Goal: Information Seeking & Learning: Learn about a topic

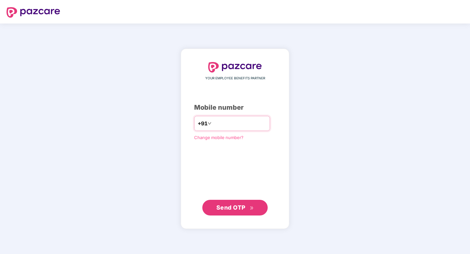
click at [227, 124] on input "**********" at bounding box center [240, 123] width 54 height 10
type input "**********"
click at [229, 209] on span "Send OTP" at bounding box center [230, 207] width 29 height 7
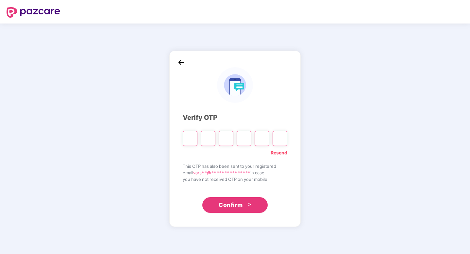
type input "*"
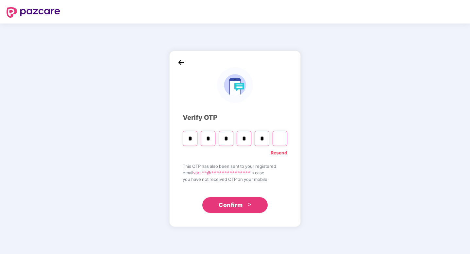
type input "*"
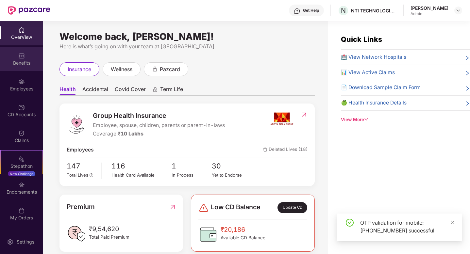
click at [24, 61] on div "Benefits" at bounding box center [21, 63] width 43 height 7
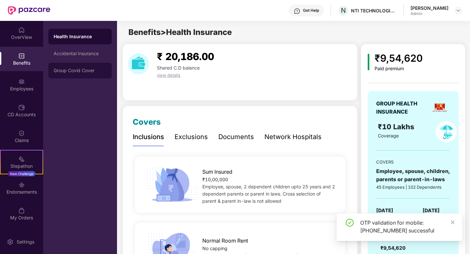
click at [96, 71] on div "Group Covid Cover" at bounding box center [80, 70] width 53 height 5
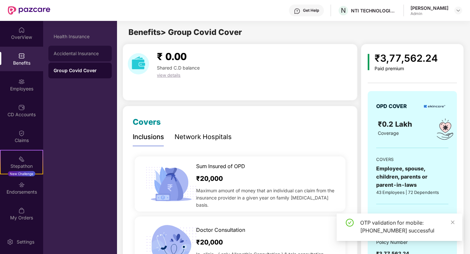
click at [92, 60] on div "Accidental Insurance" at bounding box center [79, 54] width 63 height 16
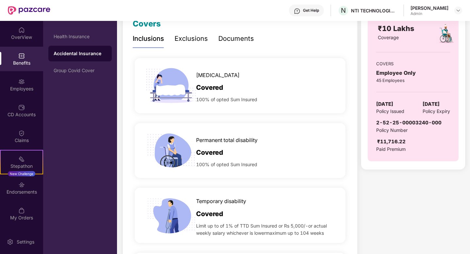
scroll to position [99, 0]
click at [205, 70] on div "[MEDICAL_DATA]" at bounding box center [266, 73] width 140 height 11
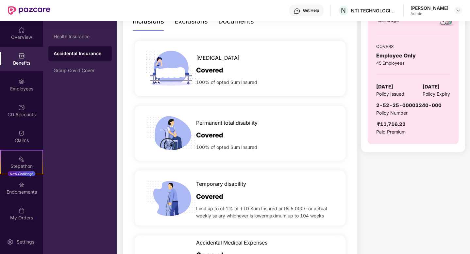
scroll to position [135, 0]
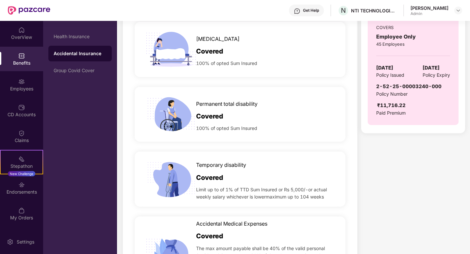
click at [249, 84] on div "Permanent total disability Covered 100% of opted Sum Insured" at bounding box center [240, 114] width 215 height 65
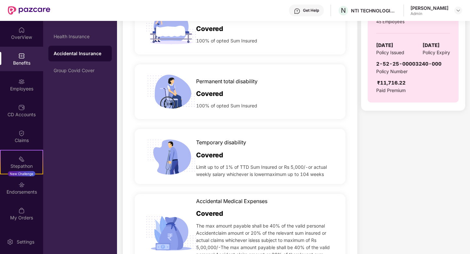
scroll to position [118, 0]
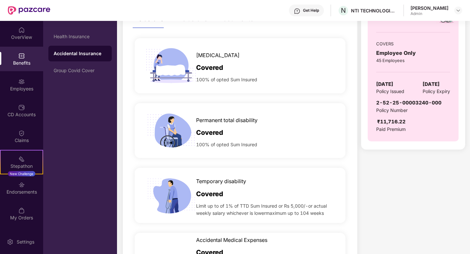
click at [247, 74] on div "100% of opted Sum Insured" at bounding box center [266, 78] width 140 height 10
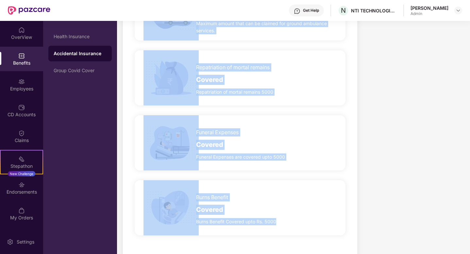
scroll to position [536, 0]
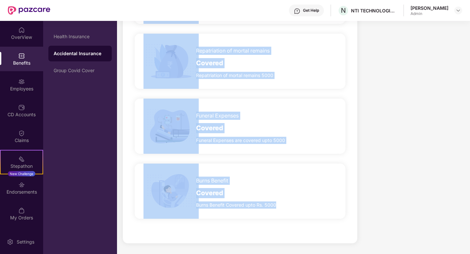
drag, startPoint x: 196, startPoint y: 53, endPoint x: 259, endPoint y: 253, distance: 209.3
copy div "Loremipsum dolor Sitamet 168% co adipi Eli Seddoei Temporinc utlab etdolorema A…"
click at [198, 78] on span "Repatriation of mortal remains 5000" at bounding box center [234, 75] width 77 height 7
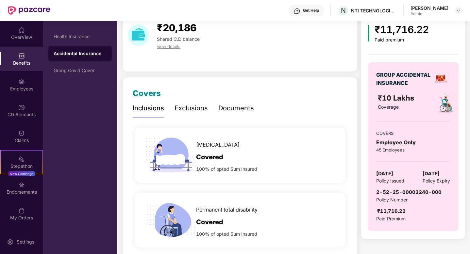
scroll to position [0, 0]
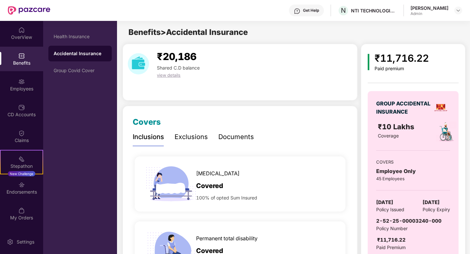
click at [193, 133] on div "Exclusions" at bounding box center [190, 137] width 33 height 10
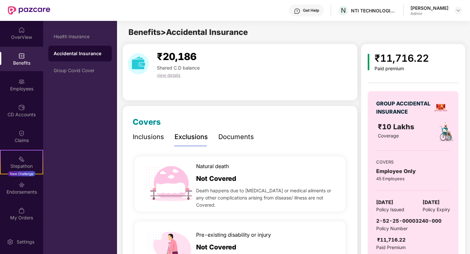
click at [238, 140] on div "Documents" at bounding box center [236, 137] width 36 height 10
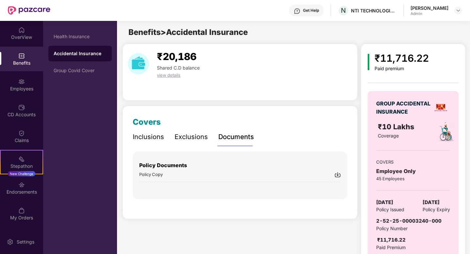
click at [273, 167] on p "Policy Documents" at bounding box center [240, 165] width 202 height 8
click at [340, 174] on img at bounding box center [337, 175] width 7 height 7
click at [26, 58] on div "Benefits" at bounding box center [21, 59] width 43 height 25
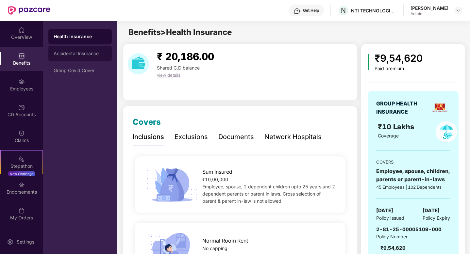
click at [88, 59] on div "Accidental Insurance" at bounding box center [79, 54] width 63 height 16
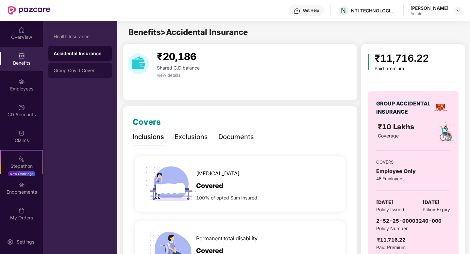
click at [84, 77] on div "Group Covid Cover" at bounding box center [79, 71] width 63 height 16
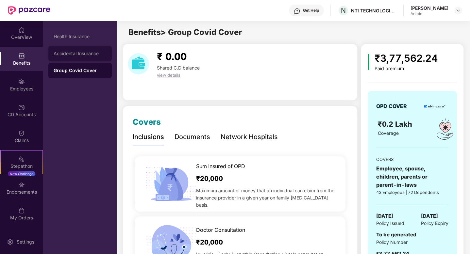
click at [88, 61] on div "Accidental Insurance" at bounding box center [79, 54] width 63 height 16
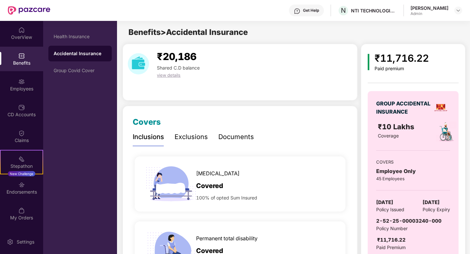
click at [198, 135] on div "Exclusions" at bounding box center [190, 137] width 33 height 10
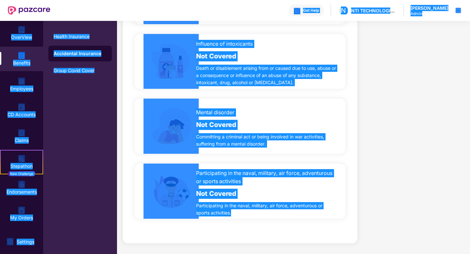
scroll to position [387, 0]
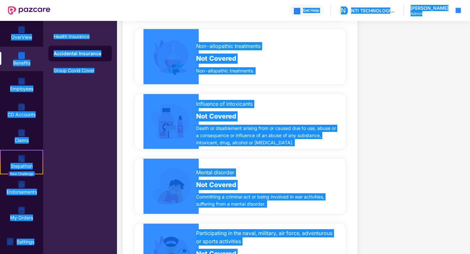
drag, startPoint x: 259, startPoint y: 219, endPoint x: 178, endPoint y: -7, distance: 239.5
click at [0, 4] on html "Get Help N NTI TECHNOLOGIES PRIVATE LIMITED [PERSON_NAME] Admin OverView Benefi…" at bounding box center [235, 127] width 470 height 254
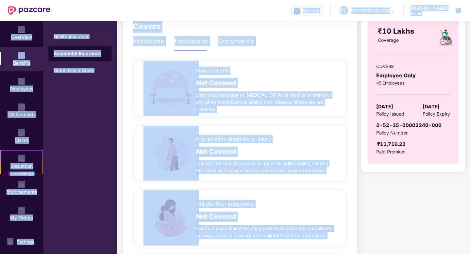
scroll to position [65, 0]
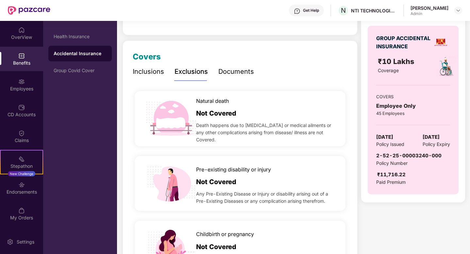
click at [198, 77] on div "Exclusions" at bounding box center [190, 72] width 33 height 18
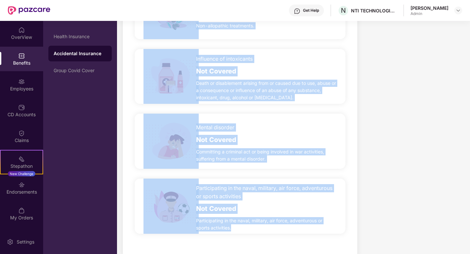
scroll to position [447, 0]
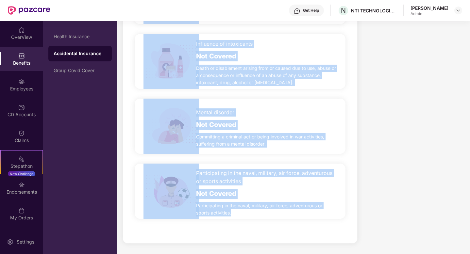
drag, startPoint x: 194, startPoint y: 89, endPoint x: 244, endPoint y: 254, distance: 172.2
copy div "Natural death Not Covered Death happens due to [MEDICAL_DATA] or medical ailmen…"
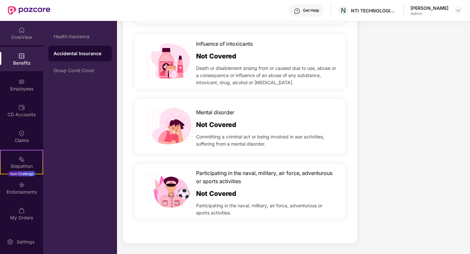
click at [26, 40] on div "OverView" at bounding box center [21, 37] width 43 height 7
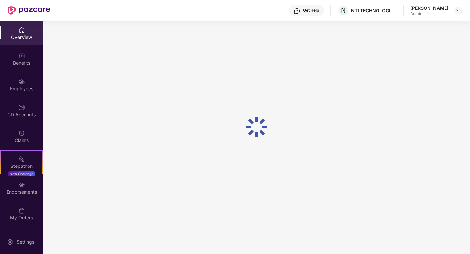
scroll to position [21, 0]
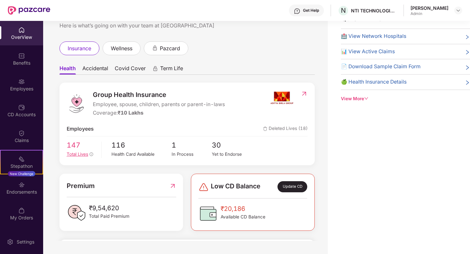
click at [77, 148] on span "147" at bounding box center [82, 145] width 30 height 11
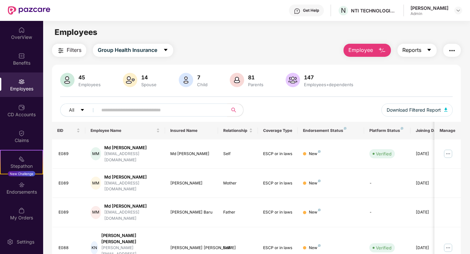
click at [419, 48] on span "Reports" at bounding box center [411, 50] width 19 height 8
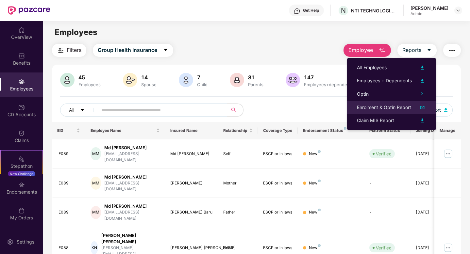
click at [365, 112] on li "Enrolment & Optin Report" at bounding box center [391, 107] width 89 height 13
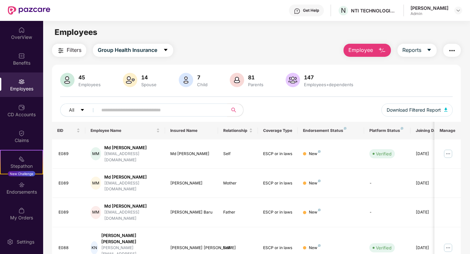
click at [377, 49] on button "Employee" at bounding box center [366, 50] width 47 height 13
click at [415, 52] on span "Reports" at bounding box center [411, 50] width 19 height 8
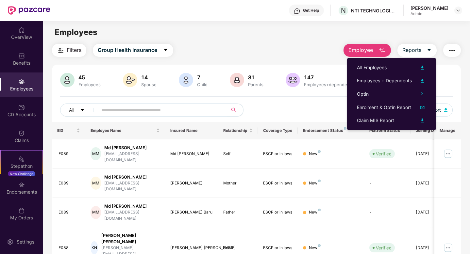
click at [240, 106] on button "button" at bounding box center [235, 110] width 16 height 13
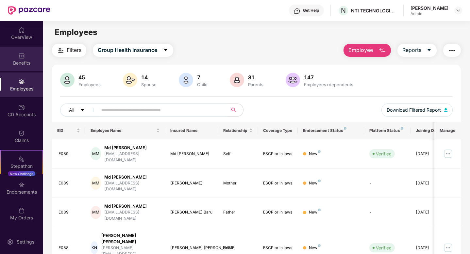
click at [25, 62] on div "Benefits" at bounding box center [21, 63] width 43 height 7
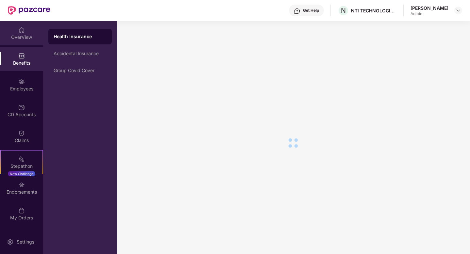
click at [22, 35] on div "OverView" at bounding box center [21, 37] width 43 height 7
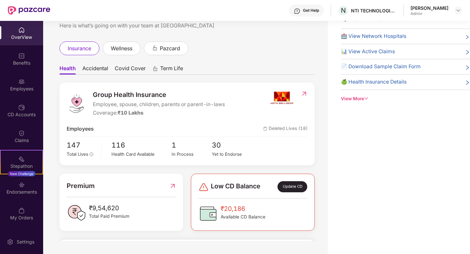
click at [354, 95] on div "View More" at bounding box center [405, 98] width 129 height 7
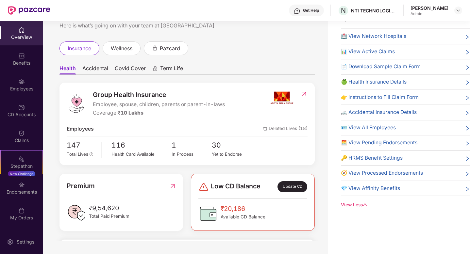
click at [358, 79] on span "🍏 Health Insurance Details" at bounding box center [374, 82] width 66 height 8
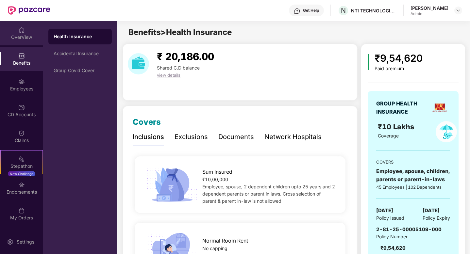
click at [22, 37] on div "OverView" at bounding box center [21, 37] width 43 height 7
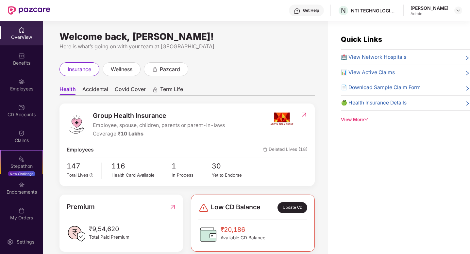
click at [162, 89] on span "Term Life" at bounding box center [171, 90] width 23 height 9
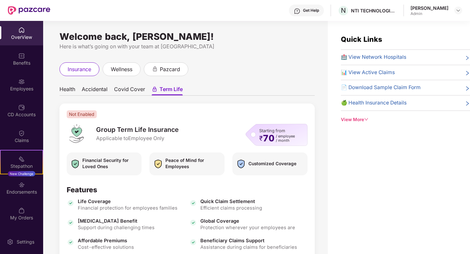
click at [125, 87] on span "Covid Cover" at bounding box center [129, 90] width 31 height 9
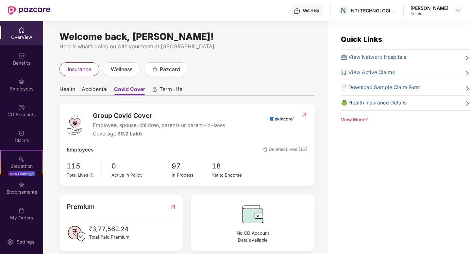
click at [176, 88] on span "Term Life" at bounding box center [170, 90] width 23 height 9
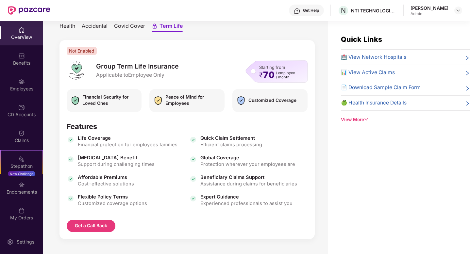
scroll to position [28, 0]
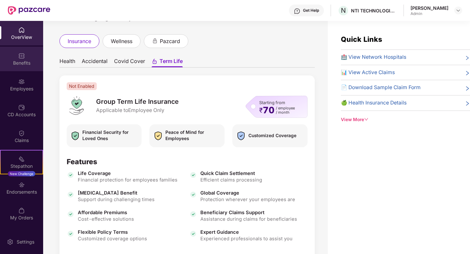
click at [15, 62] on div "Benefits" at bounding box center [21, 63] width 43 height 7
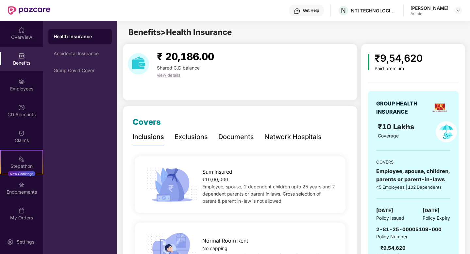
click at [189, 139] on div "Exclusions" at bounding box center [190, 137] width 33 height 10
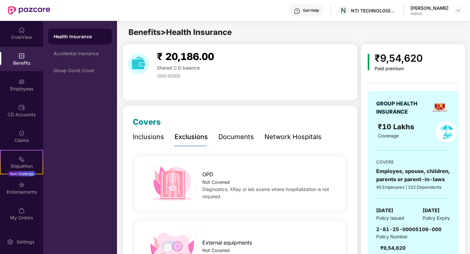
click at [81, 39] on div "Health Insurance" at bounding box center [80, 36] width 53 height 7
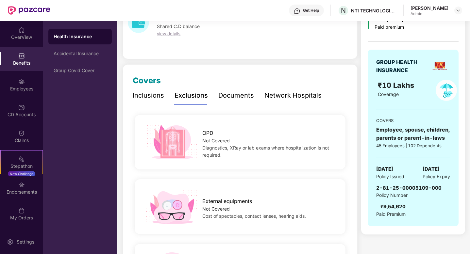
scroll to position [50, 0]
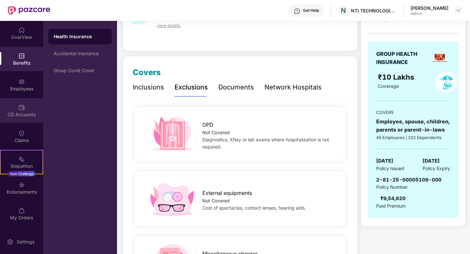
click at [15, 112] on div "CD Accounts" at bounding box center [21, 114] width 43 height 7
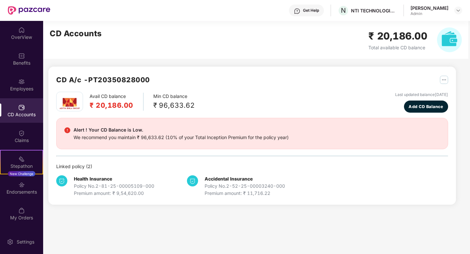
click at [206, 179] on b "Accidental Insurance" at bounding box center [229, 179] width 48 height 6
click at [28, 38] on div "OverView" at bounding box center [21, 37] width 43 height 7
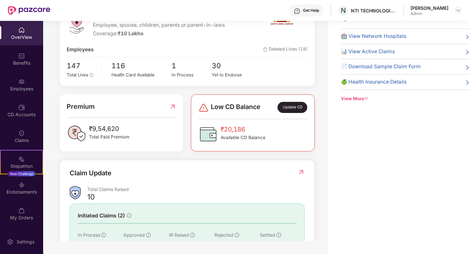
scroll to position [108, 0]
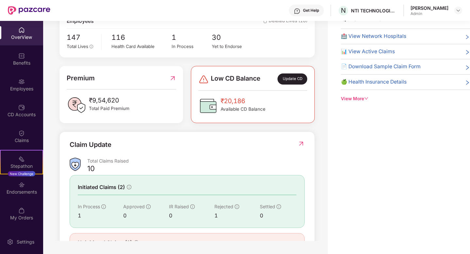
click at [131, 112] on div "₹9,54,620 Total Paid Premium" at bounding box center [121, 105] width 109 height 20
click at [138, 92] on div "Premium ₹9,54,620 Total Paid Premium" at bounding box center [121, 94] width 109 height 42
click at [159, 81] on div "Premium" at bounding box center [121, 78] width 109 height 10
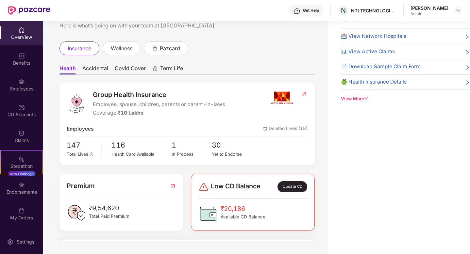
click at [105, 69] on span "Accidental" at bounding box center [95, 69] width 26 height 9
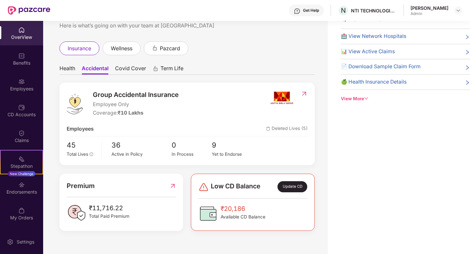
scroll to position [9, 0]
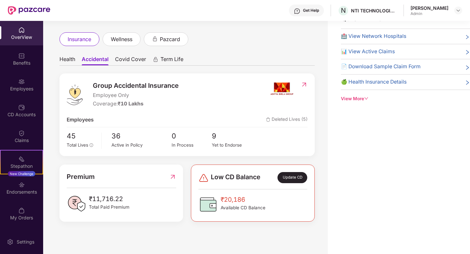
click at [123, 56] on span "Covid Cover" at bounding box center [130, 60] width 31 height 9
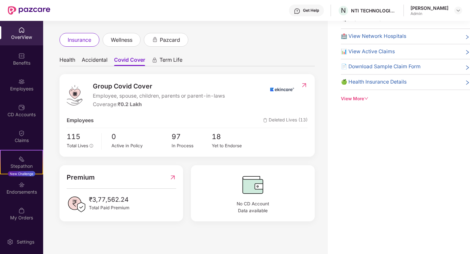
scroll to position [8, 0]
click at [100, 59] on span "Accidental" at bounding box center [95, 61] width 26 height 9
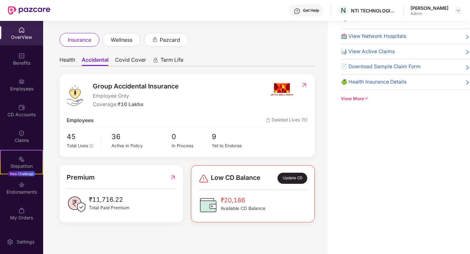
scroll to position [9, 0]
click at [122, 58] on span "Covid Cover" at bounding box center [130, 60] width 31 height 9
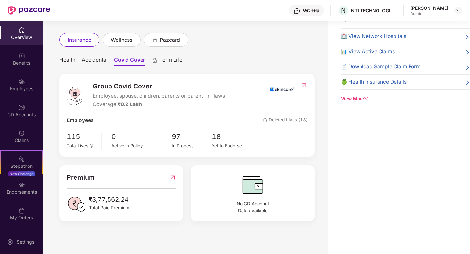
scroll to position [8, 0]
click at [71, 62] on span "Health" at bounding box center [67, 61] width 16 height 9
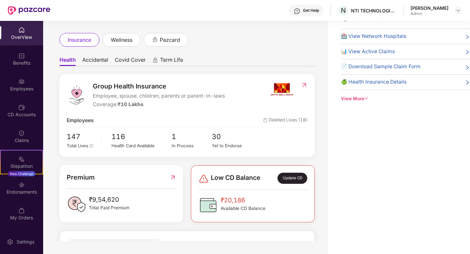
scroll to position [9, 0]
click at [115, 63] on span "Covid Cover" at bounding box center [130, 60] width 31 height 9
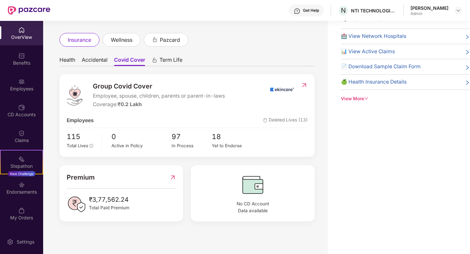
click at [102, 63] on span "Accidental" at bounding box center [95, 61] width 26 height 9
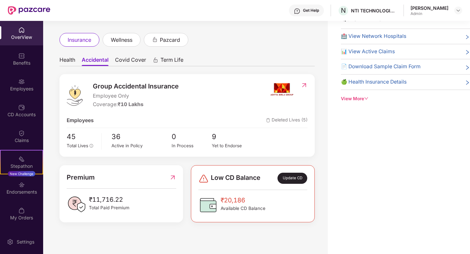
scroll to position [9, 0]
click at [75, 64] on ul "Health Accidental [MEDICAL_DATA] Cover Term Life" at bounding box center [186, 59] width 255 height 13
click at [72, 64] on span "Health" at bounding box center [67, 60] width 16 height 9
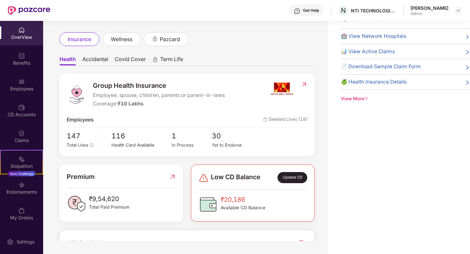
click at [107, 61] on span "Accidental" at bounding box center [95, 60] width 26 height 9
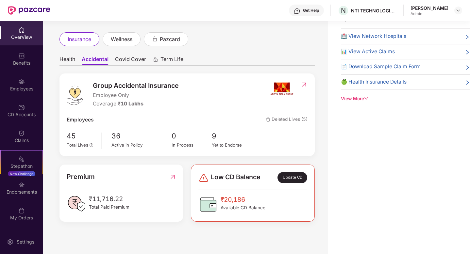
click at [123, 62] on span "Covid Cover" at bounding box center [130, 60] width 31 height 9
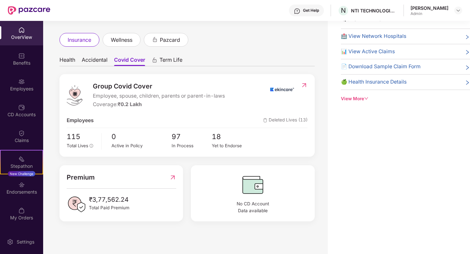
scroll to position [8, 0]
click at [102, 61] on span "Accidental" at bounding box center [95, 61] width 26 height 9
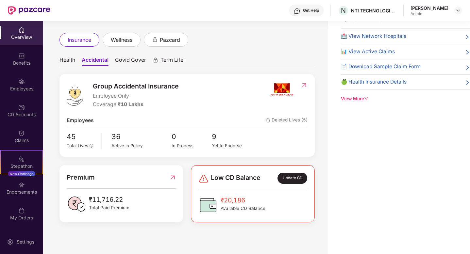
scroll to position [9, 0]
click at [76, 60] on ul "Health Accidental [MEDICAL_DATA] Cover Term Life" at bounding box center [186, 59] width 255 height 13
click at [75, 60] on ul "Health Accidental [MEDICAL_DATA] Cover Term Life" at bounding box center [186, 59] width 255 height 13
click at [71, 60] on span "Health" at bounding box center [67, 60] width 16 height 9
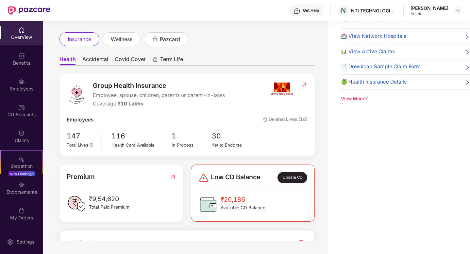
click at [133, 61] on span "Covid Cover" at bounding box center [130, 60] width 31 height 9
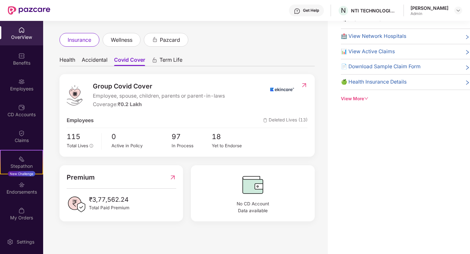
click at [73, 61] on span "Health" at bounding box center [67, 61] width 16 height 9
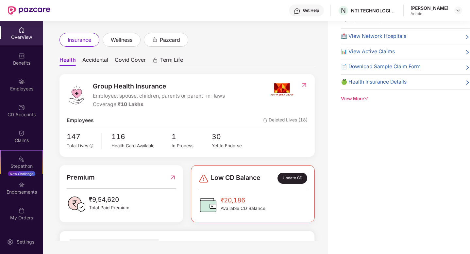
scroll to position [9, 0]
click at [444, 10] on div "[PERSON_NAME]" at bounding box center [429, 8] width 38 height 6
click at [455, 10] on img at bounding box center [457, 10] width 5 height 5
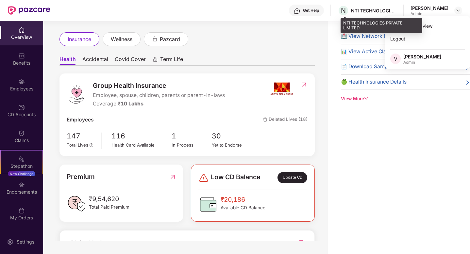
click at [382, 12] on div "NTI TECHNOLOGIES PRIVATE LIMITED" at bounding box center [374, 11] width 46 height 6
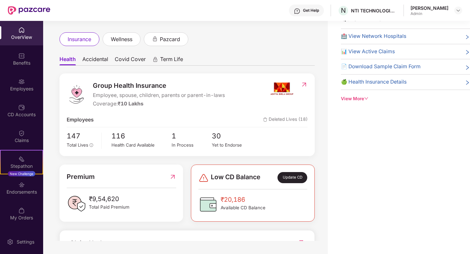
click at [430, 8] on div "[PERSON_NAME]" at bounding box center [429, 8] width 38 height 6
click at [110, 52] on div "Health Accidental [MEDICAL_DATA] Cover Term Life Group Health Insurance Employe…" at bounding box center [186, 202] width 255 height 313
click at [110, 53] on ul "Health Accidental [MEDICAL_DATA] Cover Term Life" at bounding box center [186, 59] width 255 height 13
click at [107, 55] on ul "Health Accidental [MEDICAL_DATA] Cover Term Life" at bounding box center [186, 59] width 255 height 13
click at [104, 61] on span "Accidental" at bounding box center [95, 60] width 26 height 9
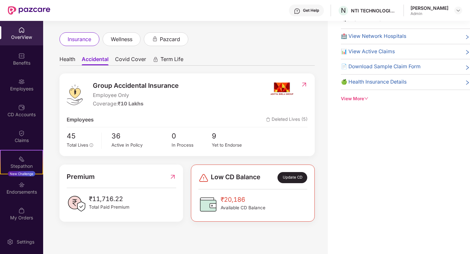
click at [178, 174] on div "Premium ₹11,716.22 Total Paid Premium" at bounding box center [120, 193] width 123 height 57
click at [173, 175] on img at bounding box center [172, 177] width 7 height 10
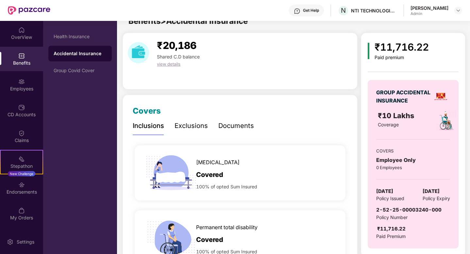
scroll to position [21, 0]
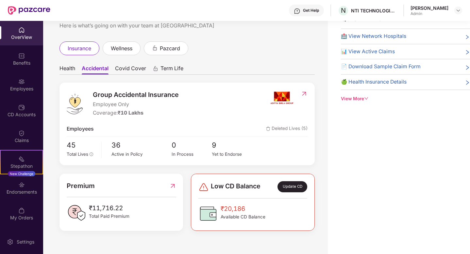
click at [72, 71] on span "Health" at bounding box center [67, 69] width 16 height 9
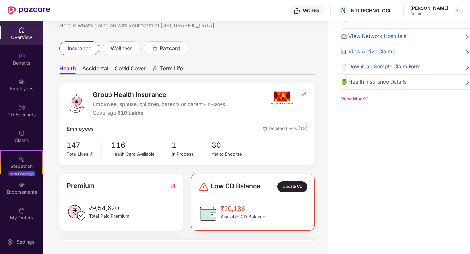
click at [100, 73] on span "Accidental" at bounding box center [95, 69] width 26 height 9
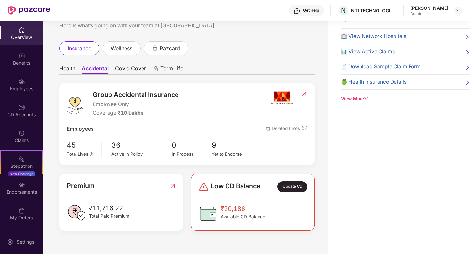
click at [121, 69] on span "Covid Cover" at bounding box center [130, 69] width 31 height 9
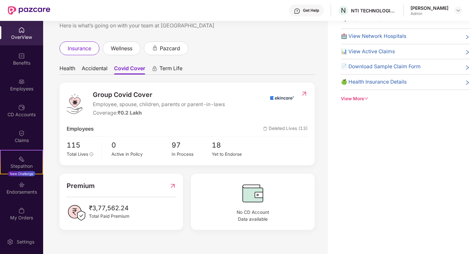
click at [84, 70] on span "Accidental" at bounding box center [95, 69] width 26 height 9
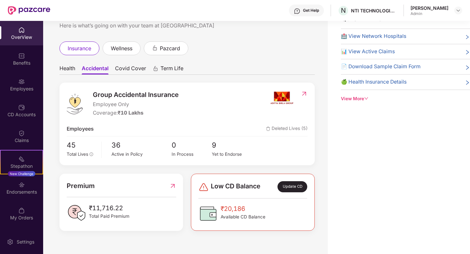
click at [70, 70] on span "Health" at bounding box center [67, 69] width 16 height 9
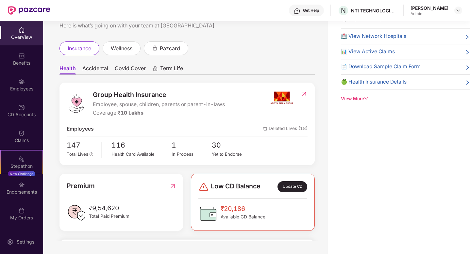
click at [96, 73] on span "Accidental" at bounding box center [95, 69] width 26 height 9
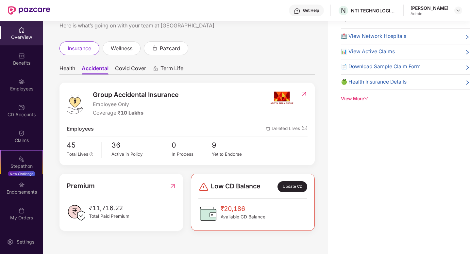
scroll to position [9, 0]
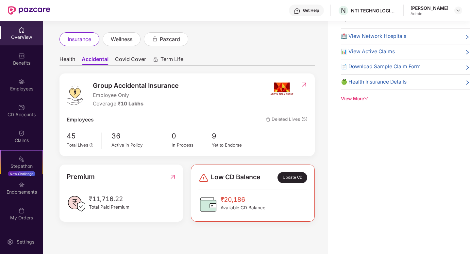
click at [134, 61] on span "Covid Cover" at bounding box center [130, 60] width 31 height 9
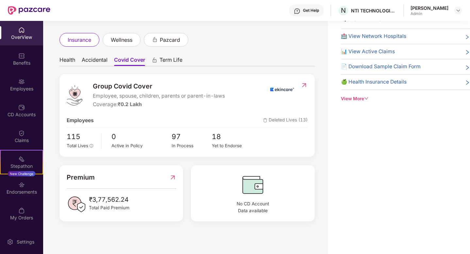
scroll to position [8, 0]
click at [223, 133] on span "18" at bounding box center [232, 136] width 40 height 11
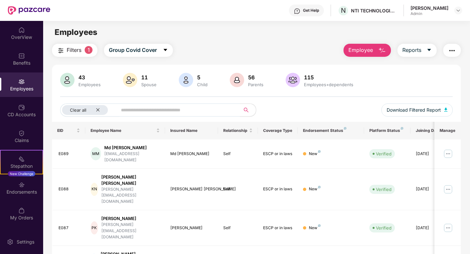
click at [75, 52] on span "Filters" at bounding box center [74, 50] width 15 height 8
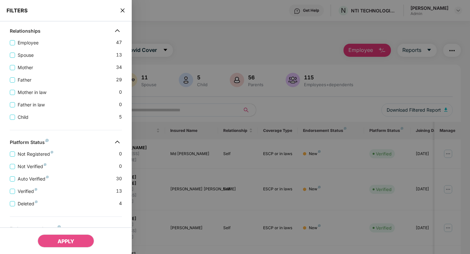
scroll to position [205, 0]
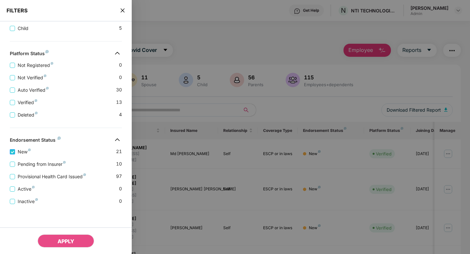
click at [22, 152] on span "New" at bounding box center [24, 151] width 18 height 7
click at [59, 167] on span "Pending from Insurer" at bounding box center [41, 164] width 53 height 7
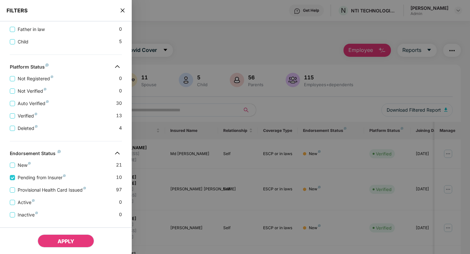
click at [64, 238] on span "APPLY" at bounding box center [66, 241] width 17 height 7
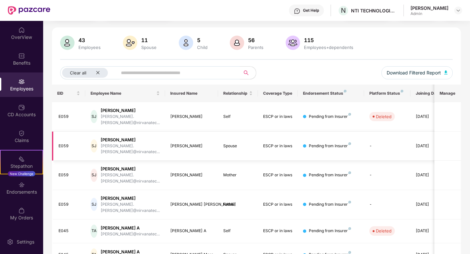
scroll to position [0, 0]
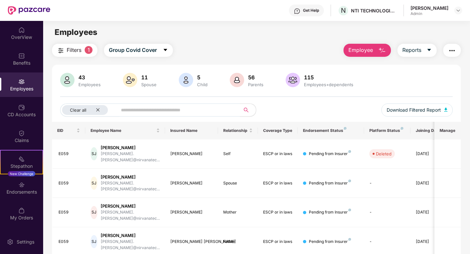
click at [85, 51] on span "1" at bounding box center [89, 50] width 8 height 8
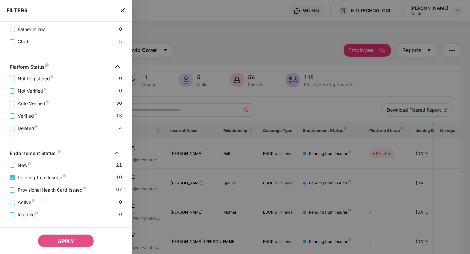
click at [46, 177] on span "Pending from Insurer" at bounding box center [41, 177] width 53 height 7
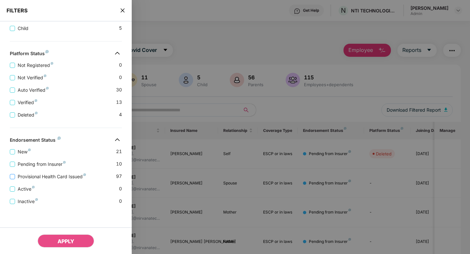
click at [47, 177] on span "Provisional Health Card Issued" at bounding box center [52, 176] width 74 height 7
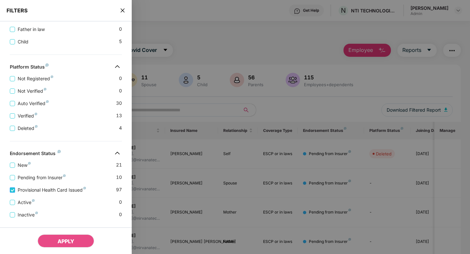
click at [49, 189] on span "Provisional Health Card Issued" at bounding box center [52, 190] width 74 height 7
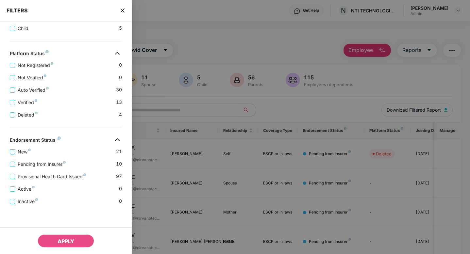
click at [25, 152] on span "New" at bounding box center [24, 151] width 18 height 7
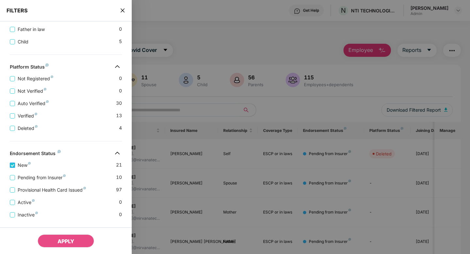
click at [22, 166] on span "New" at bounding box center [24, 165] width 18 height 7
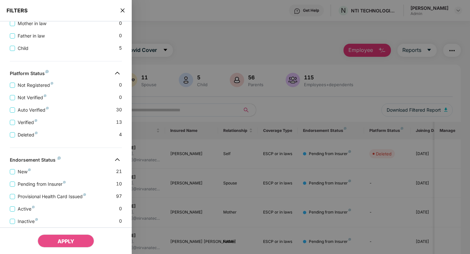
scroll to position [165, 0]
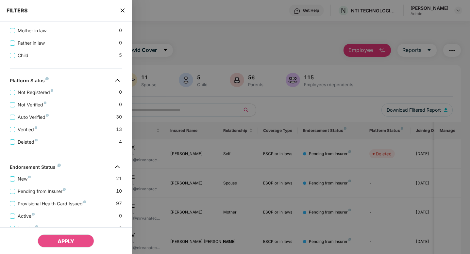
click at [224, 54] on div at bounding box center [235, 127] width 470 height 254
click at [250, 17] on div at bounding box center [235, 127] width 470 height 254
click at [240, 31] on div at bounding box center [235, 127] width 470 height 254
click at [109, 8] on div "FILTERS" at bounding box center [66, 11] width 132 height 22
click at [123, 9] on icon "close" at bounding box center [122, 10] width 5 height 5
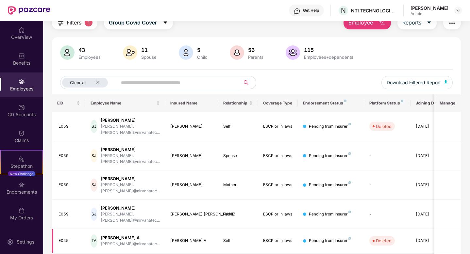
scroll to position [0, 0]
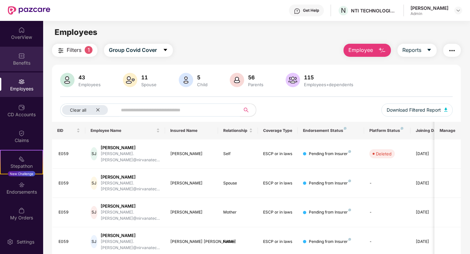
click at [23, 68] on div "Benefits" at bounding box center [21, 59] width 43 height 25
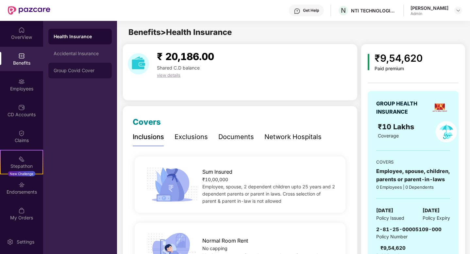
click at [67, 68] on div "Group Covid Cover" at bounding box center [80, 70] width 53 height 5
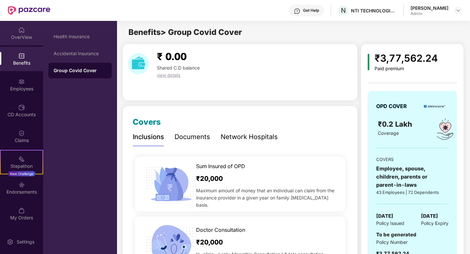
click at [28, 38] on div "OverView" at bounding box center [21, 37] width 43 height 7
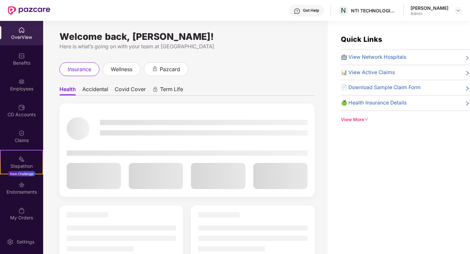
click at [135, 89] on span "Covid Cover" at bounding box center [130, 90] width 31 height 9
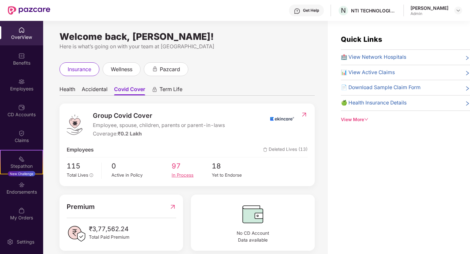
scroll to position [8, 0]
